Goal: Obtain resource: Obtain resource

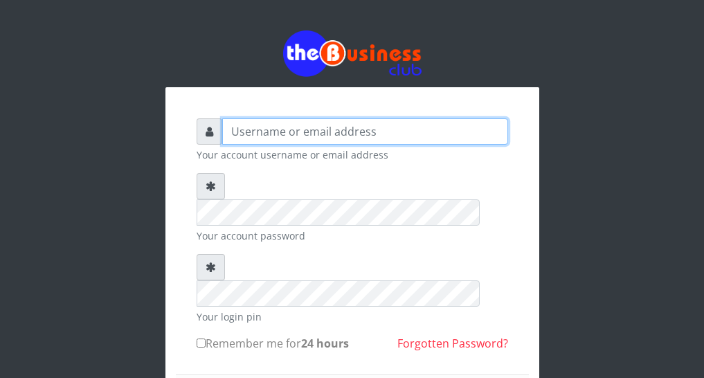
type input "[PERSON_NAME]"
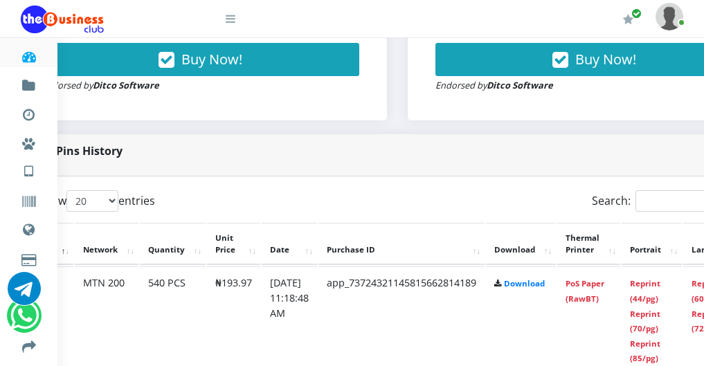
scroll to position [623, 194]
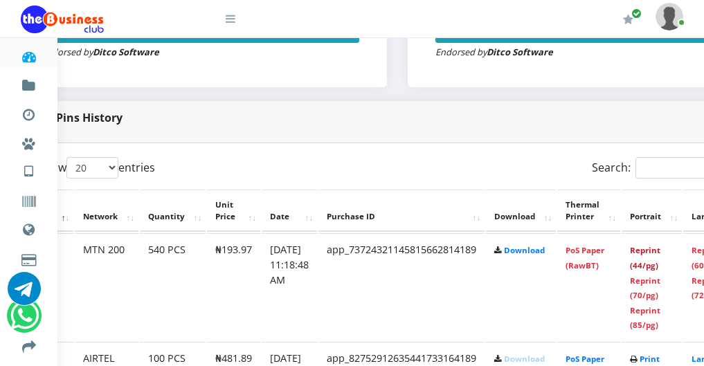
click at [660, 269] on link "Reprint (44/pg)" at bounding box center [645, 258] width 30 height 26
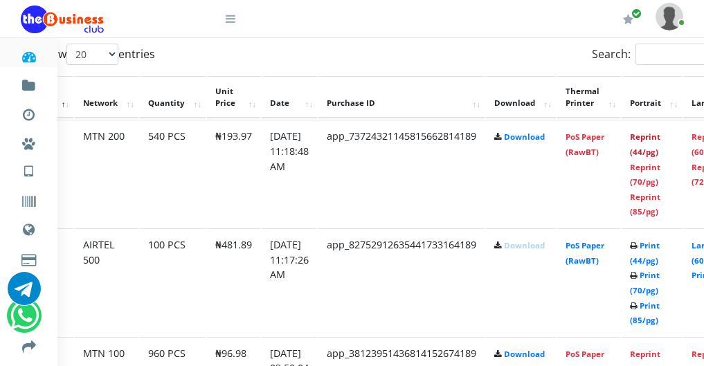
scroll to position [761, 194]
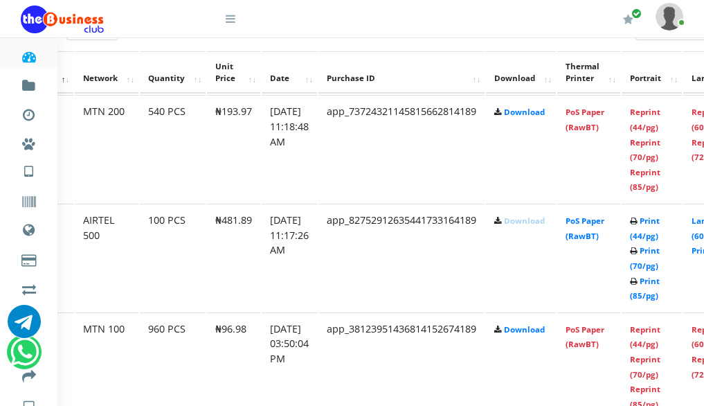
click at [538, 226] on link "Download" at bounding box center [524, 220] width 41 height 10
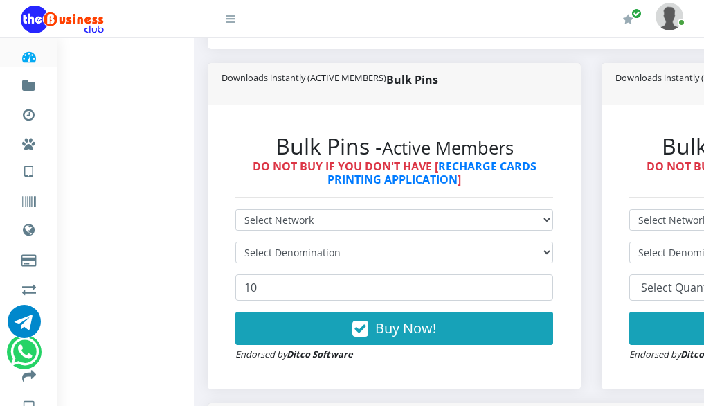
scroll to position [346, 0]
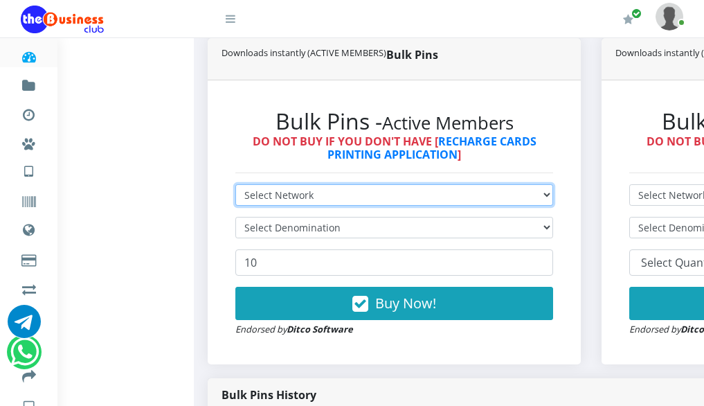
click at [346, 203] on select "Select Network MTN Globacom 9Mobile Airtel" at bounding box center [394, 194] width 318 height 21
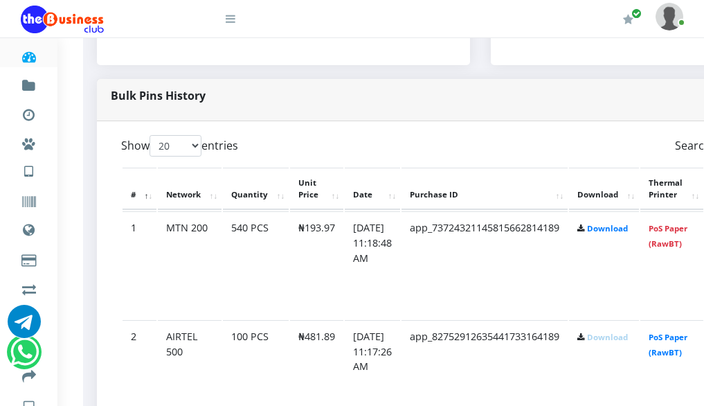
scroll to position [623, 111]
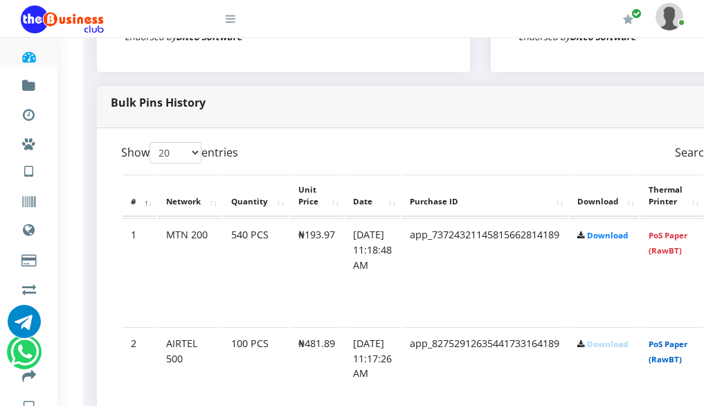
click at [686, 364] on link "PoS Paper (RawBT)" at bounding box center [668, 351] width 39 height 26
